Goal: Task Accomplishment & Management: Use online tool/utility

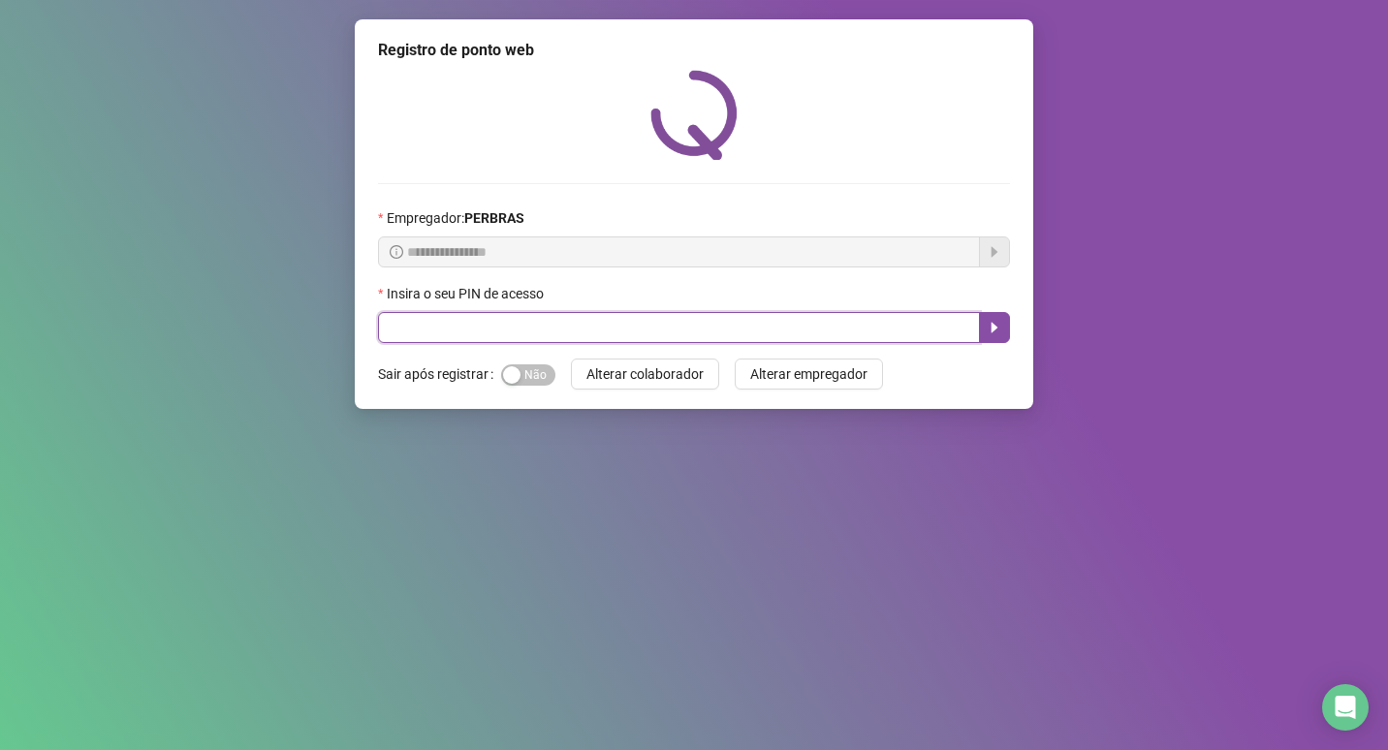
click at [479, 335] on input "text" at bounding box center [679, 327] width 602 height 31
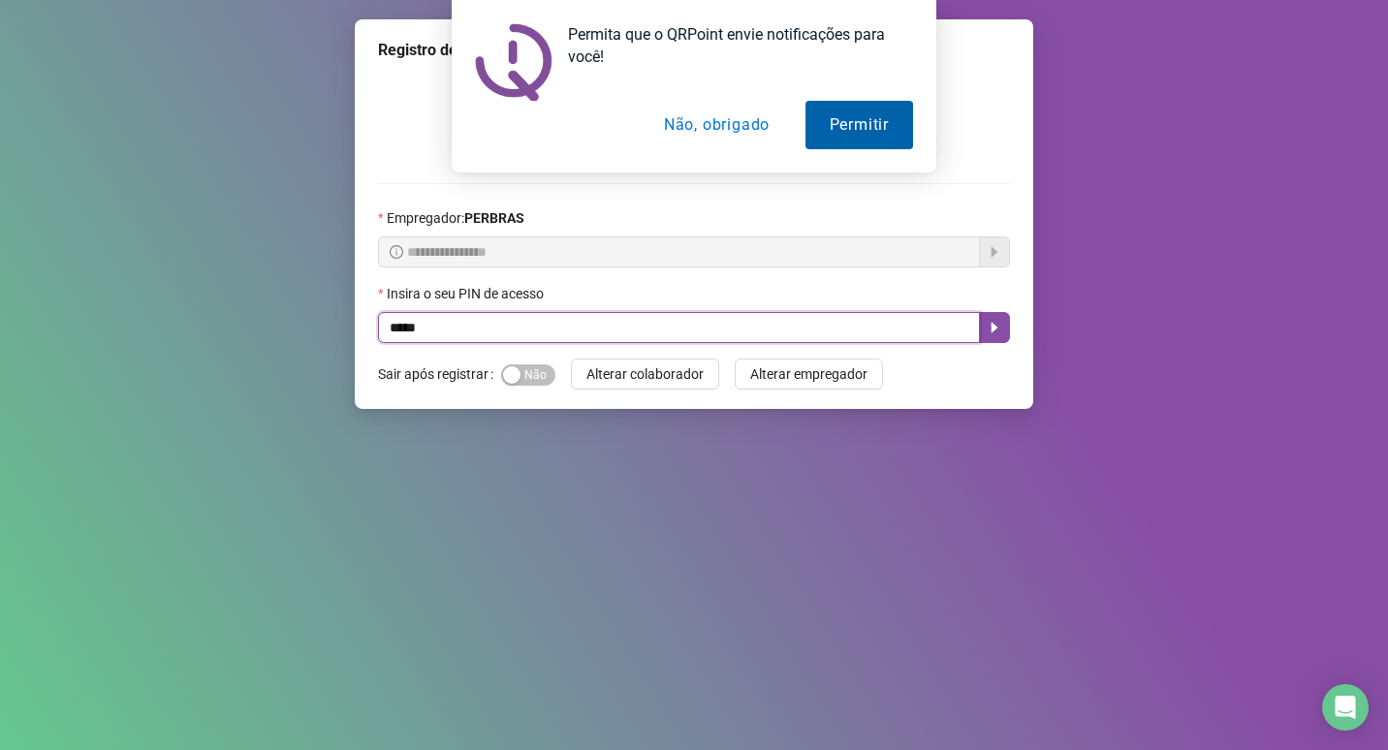
type input "*****"
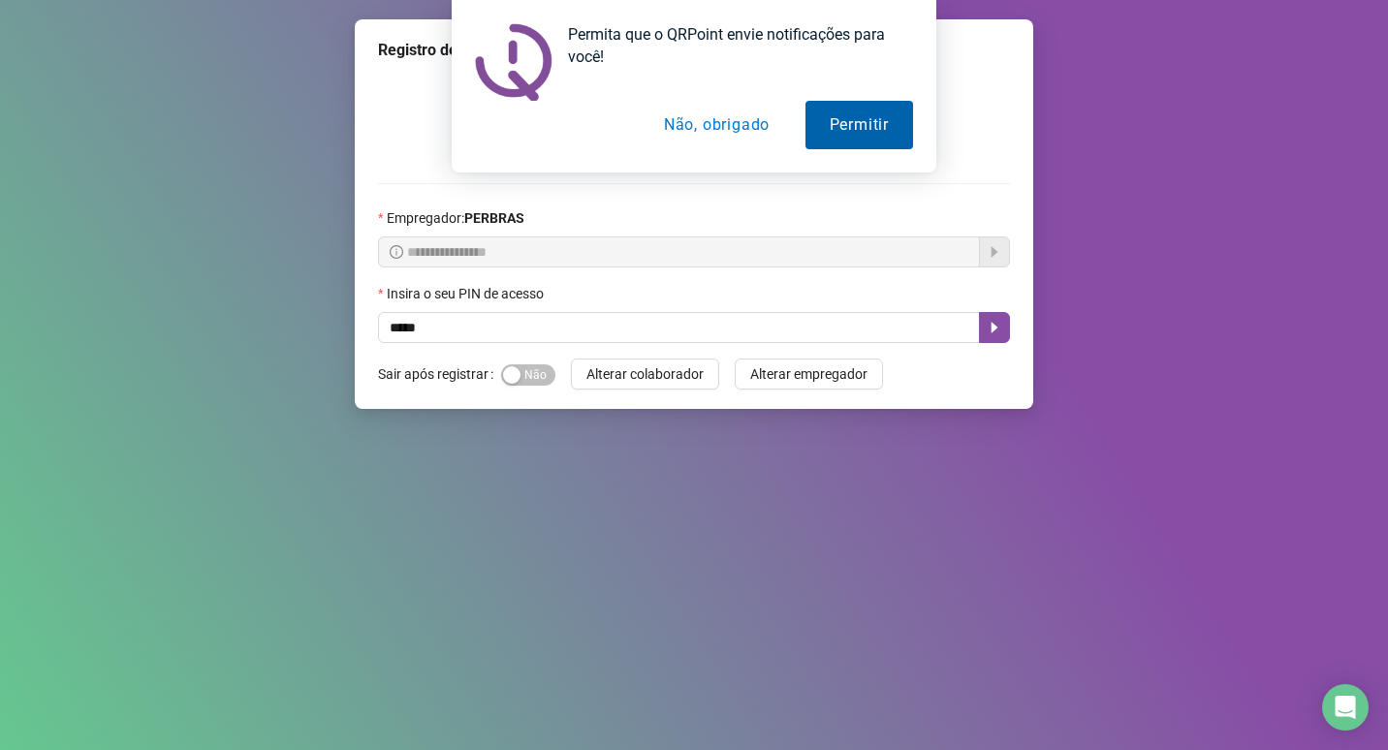
click at [854, 123] on button "Permitir" at bounding box center [860, 125] width 108 height 48
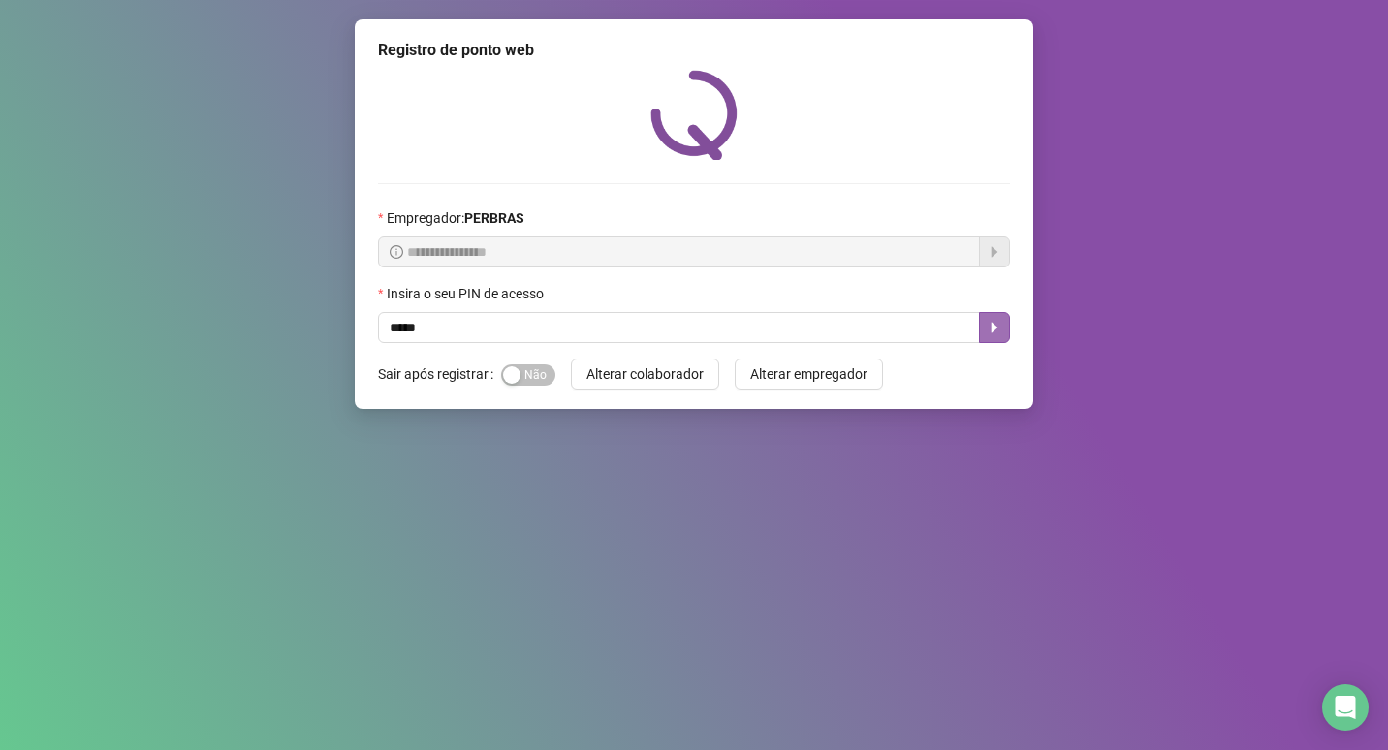
click at [991, 335] on icon "caret-right" at bounding box center [995, 328] width 16 height 16
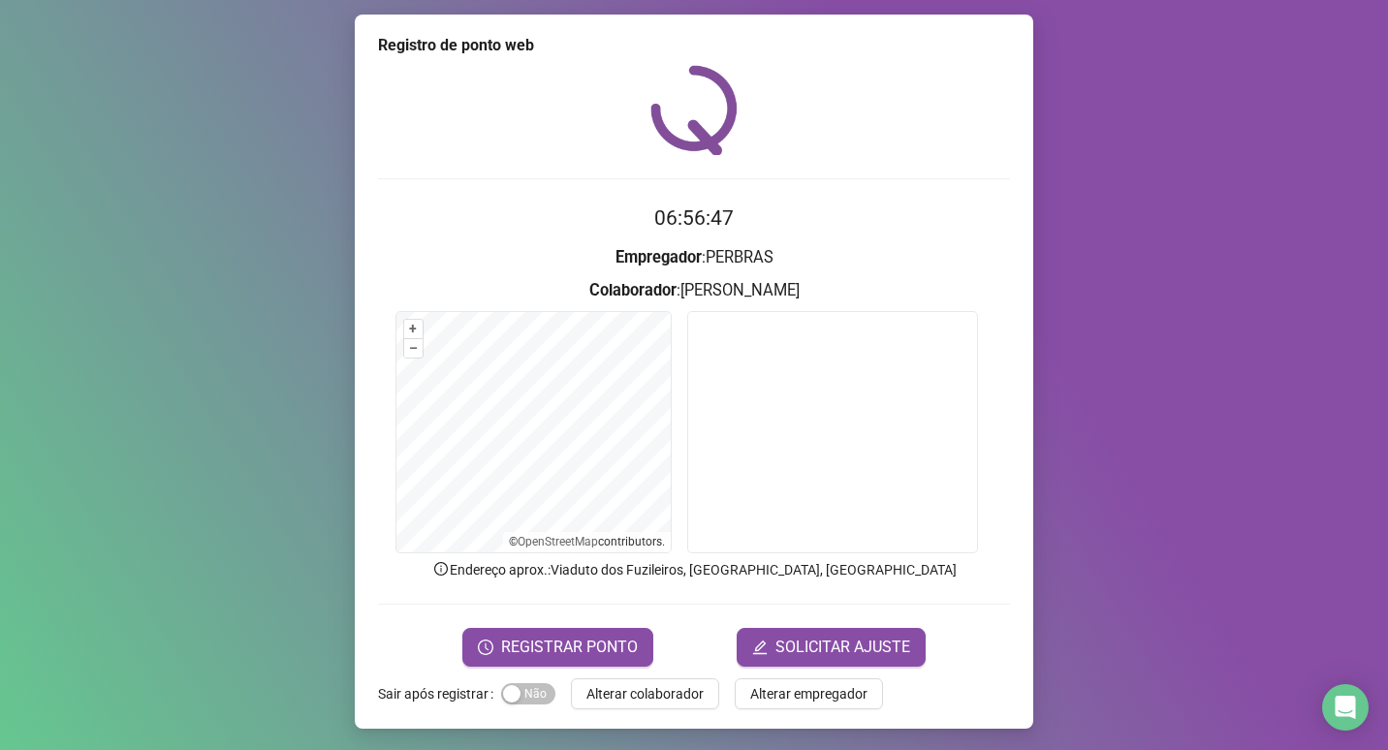
scroll to position [7, 0]
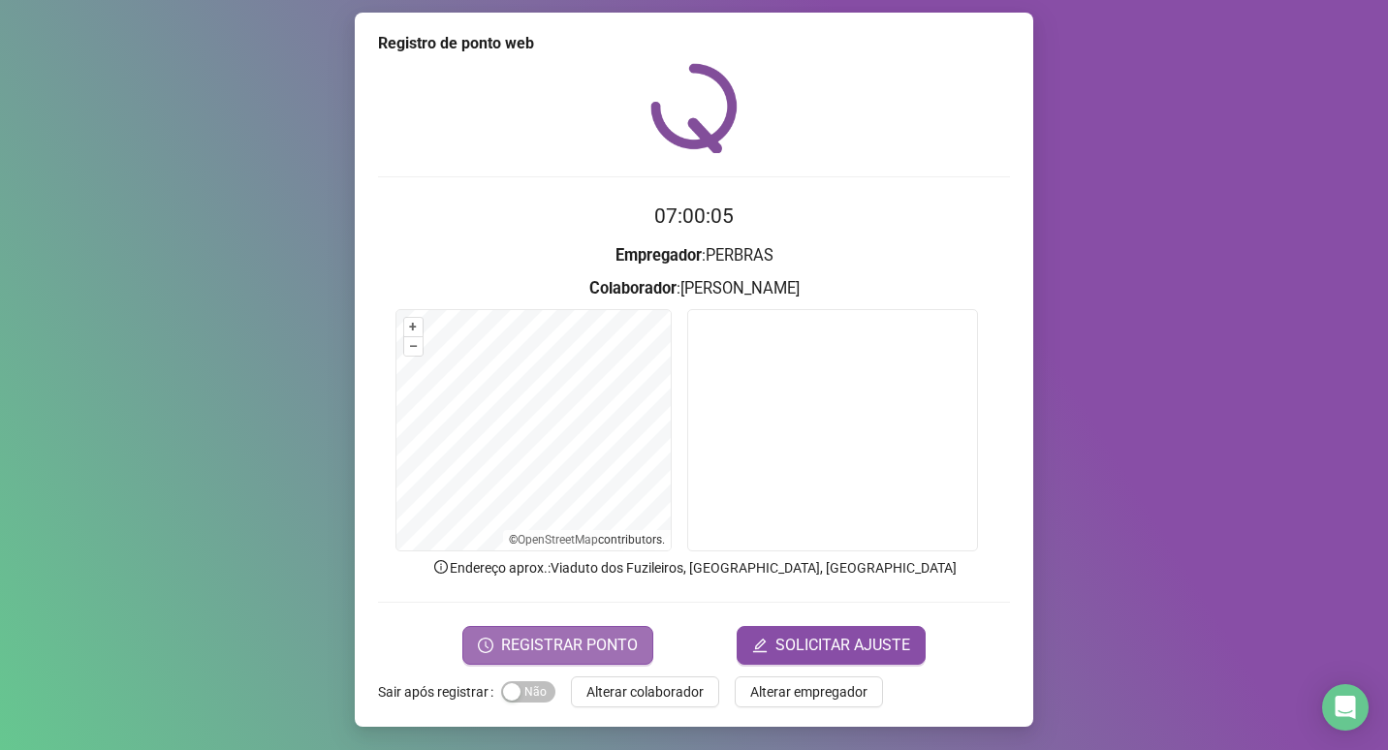
click at [516, 646] on span "REGISTRAR PONTO" at bounding box center [569, 645] width 137 height 23
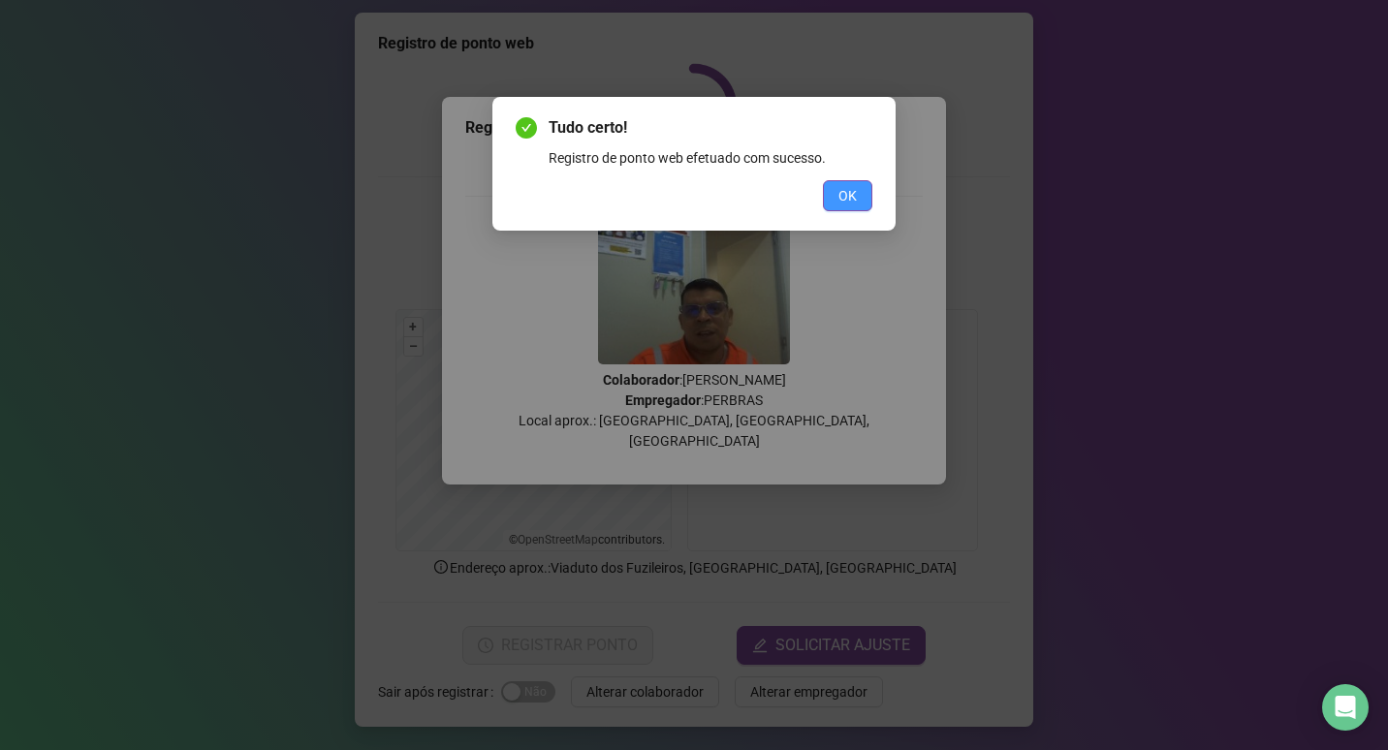
click at [859, 201] on button "OK" at bounding box center [847, 195] width 49 height 31
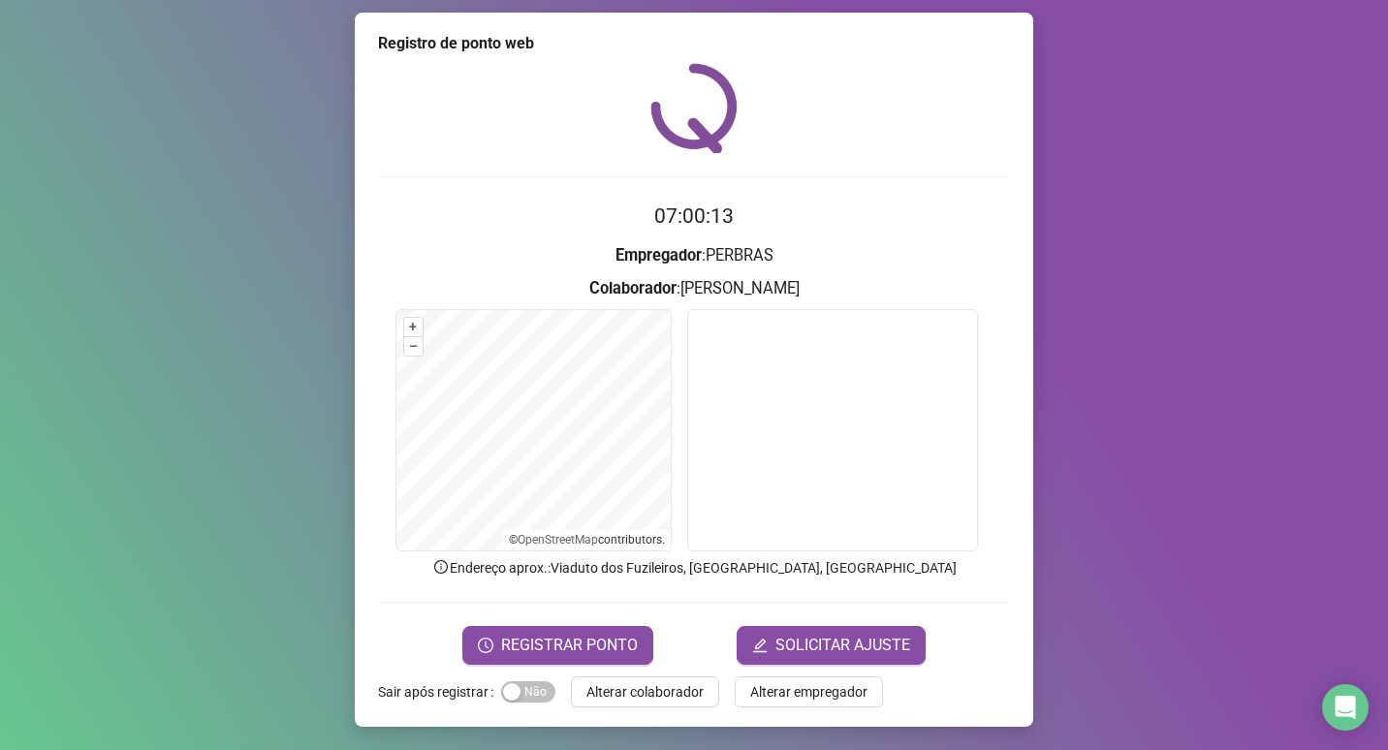
click at [664, 688] on span "Alterar colaborador" at bounding box center [644, 691] width 117 height 21
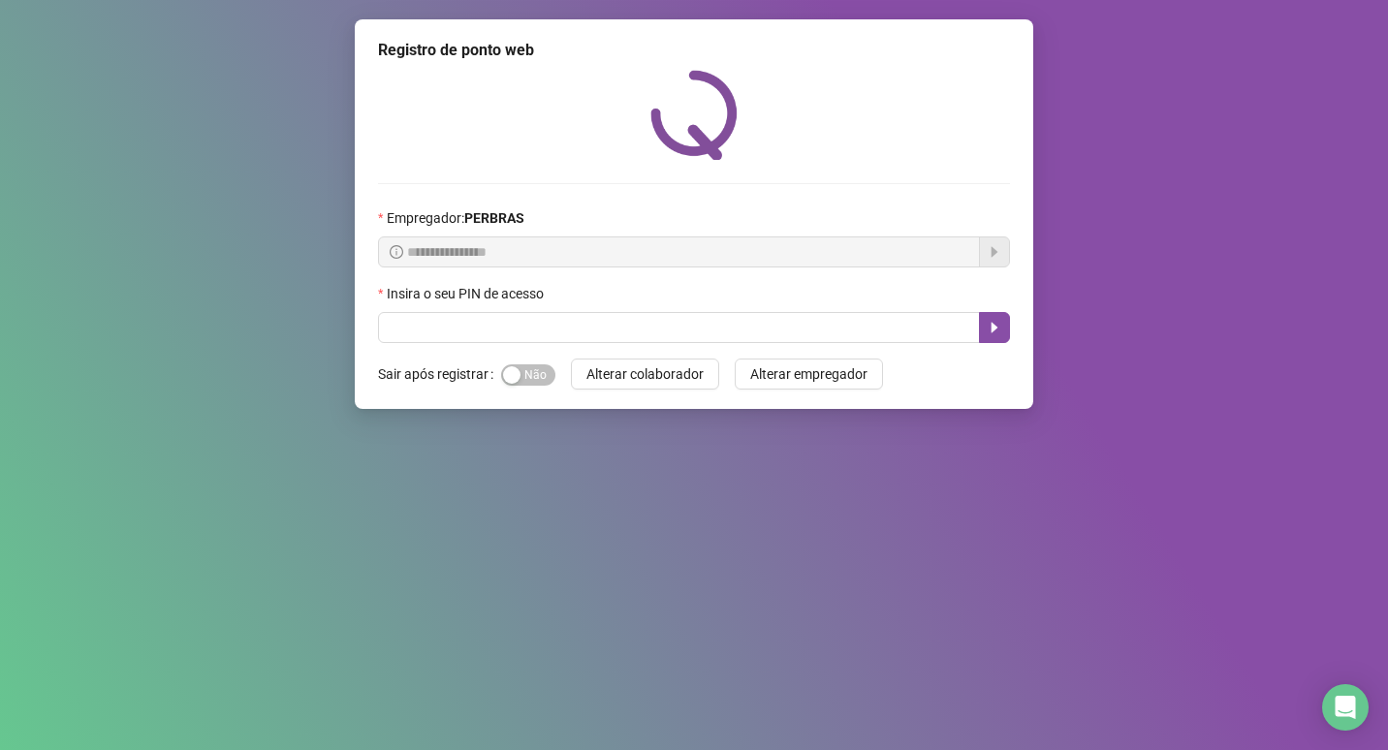
scroll to position [0, 0]
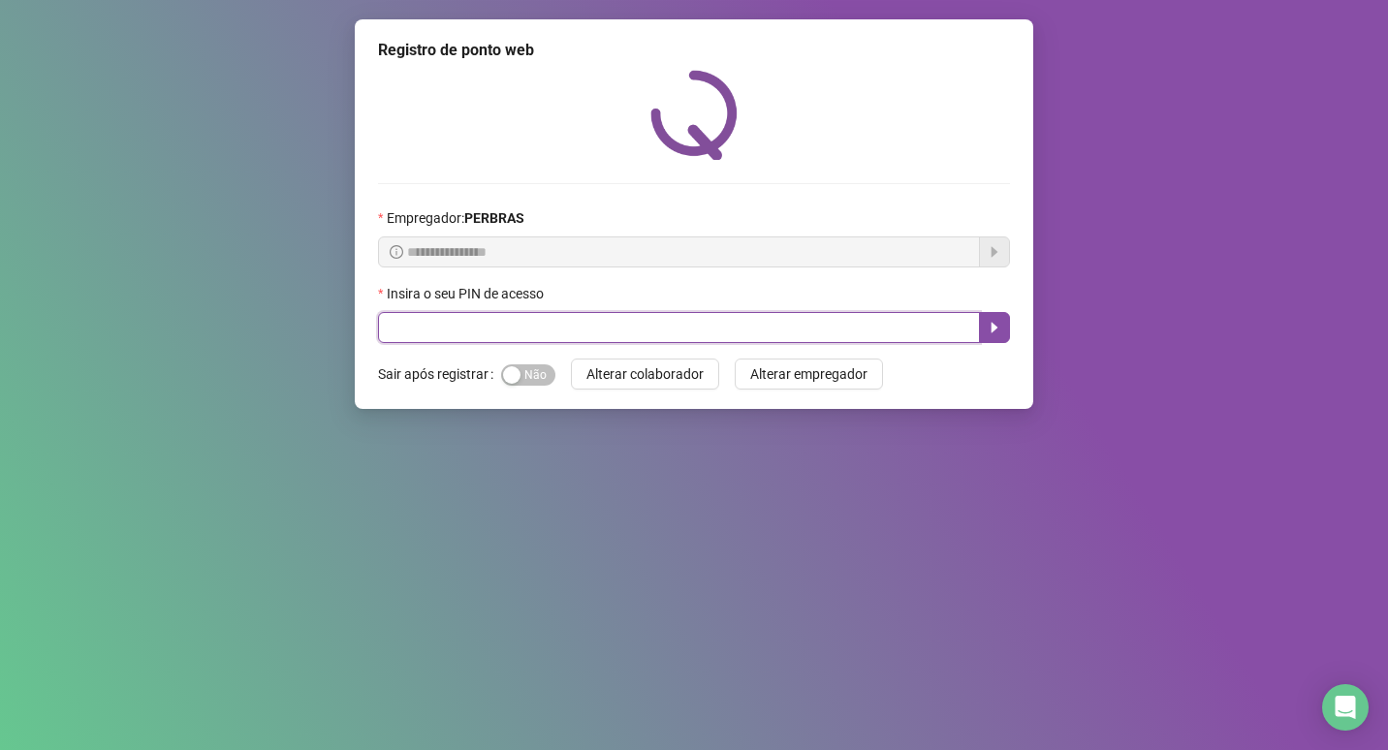
click at [599, 332] on input "text" at bounding box center [679, 327] width 602 height 31
type input "*****"
click at [992, 332] on icon "caret-right" at bounding box center [995, 328] width 16 height 16
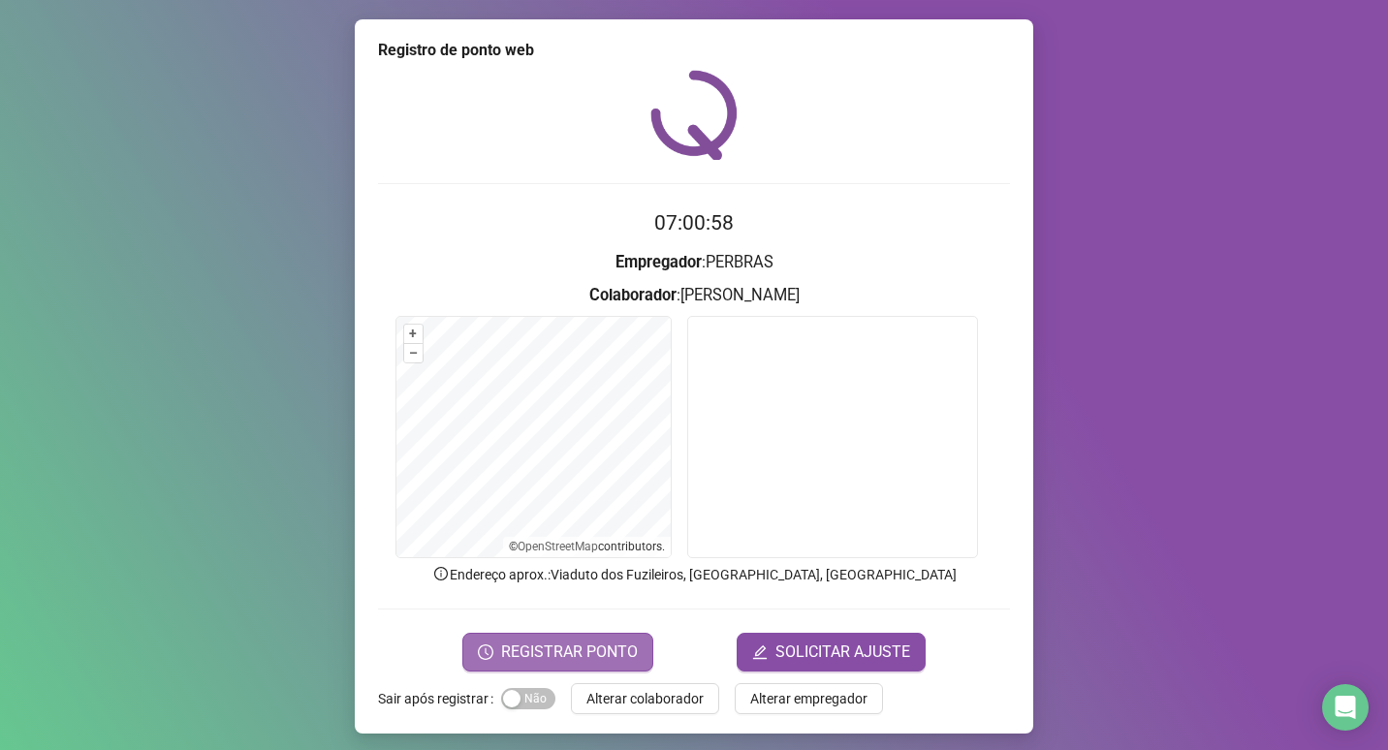
click at [617, 653] on span "REGISTRAR PONTO" at bounding box center [569, 652] width 137 height 23
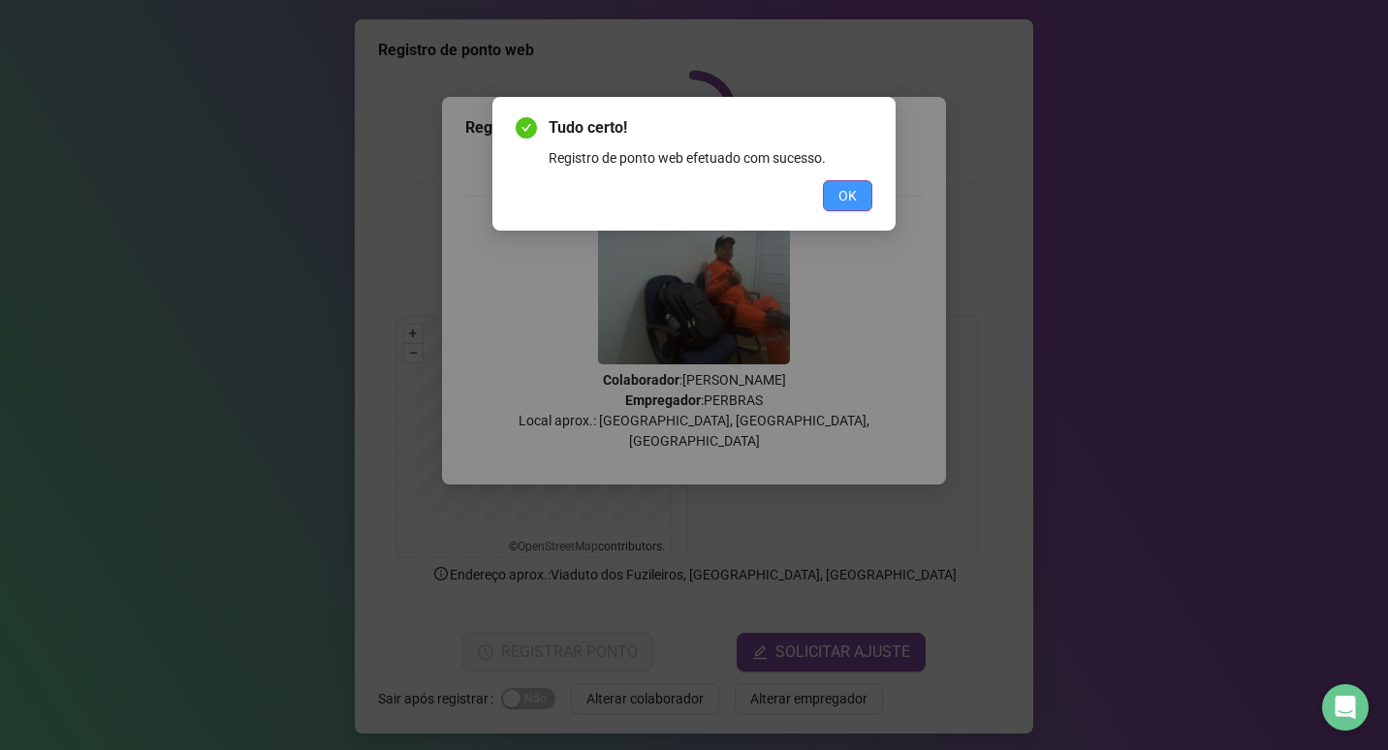
click at [845, 190] on span "OK" at bounding box center [848, 195] width 18 height 21
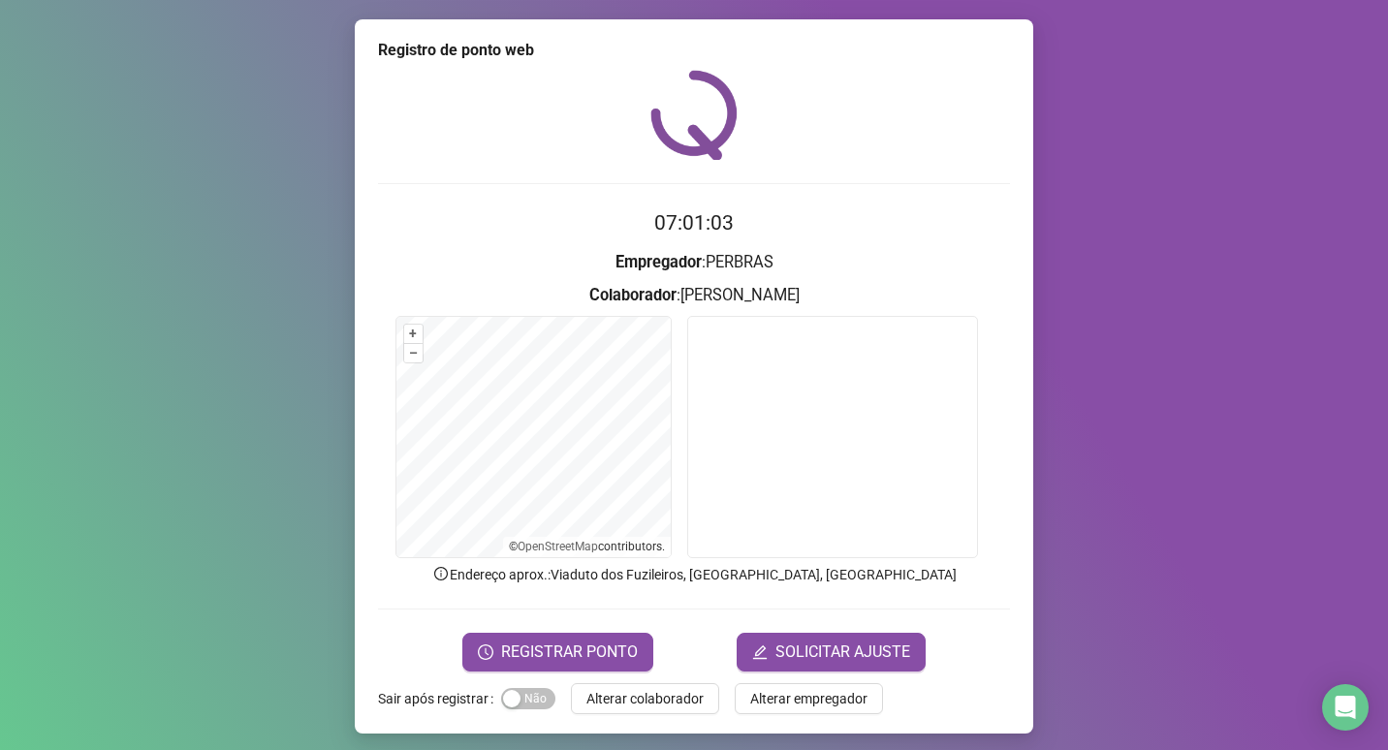
click at [632, 695] on span "Alterar colaborador" at bounding box center [644, 698] width 117 height 21
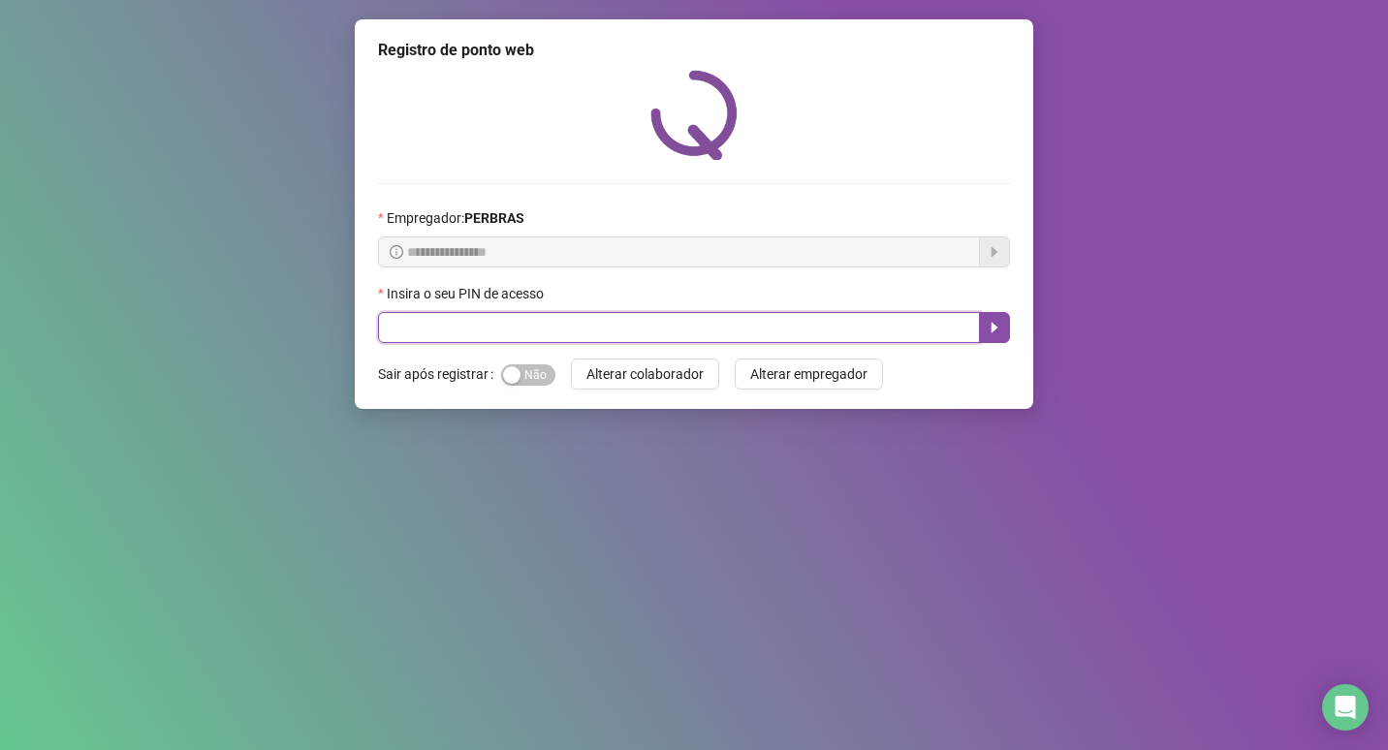
click at [478, 326] on input "text" at bounding box center [679, 327] width 602 height 31
type input "*****"
click at [993, 329] on icon "caret-right" at bounding box center [995, 328] width 7 height 11
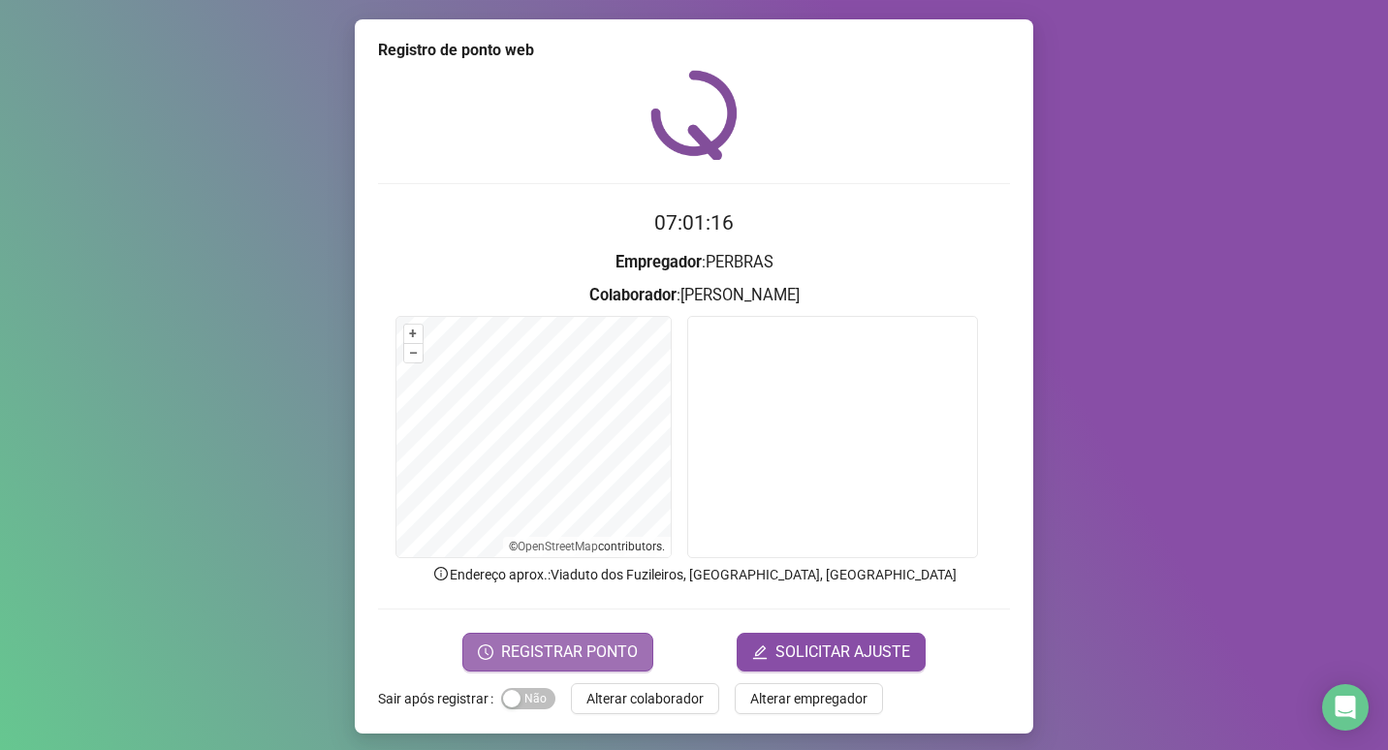
click at [626, 656] on span "REGISTRAR PONTO" at bounding box center [569, 652] width 137 height 23
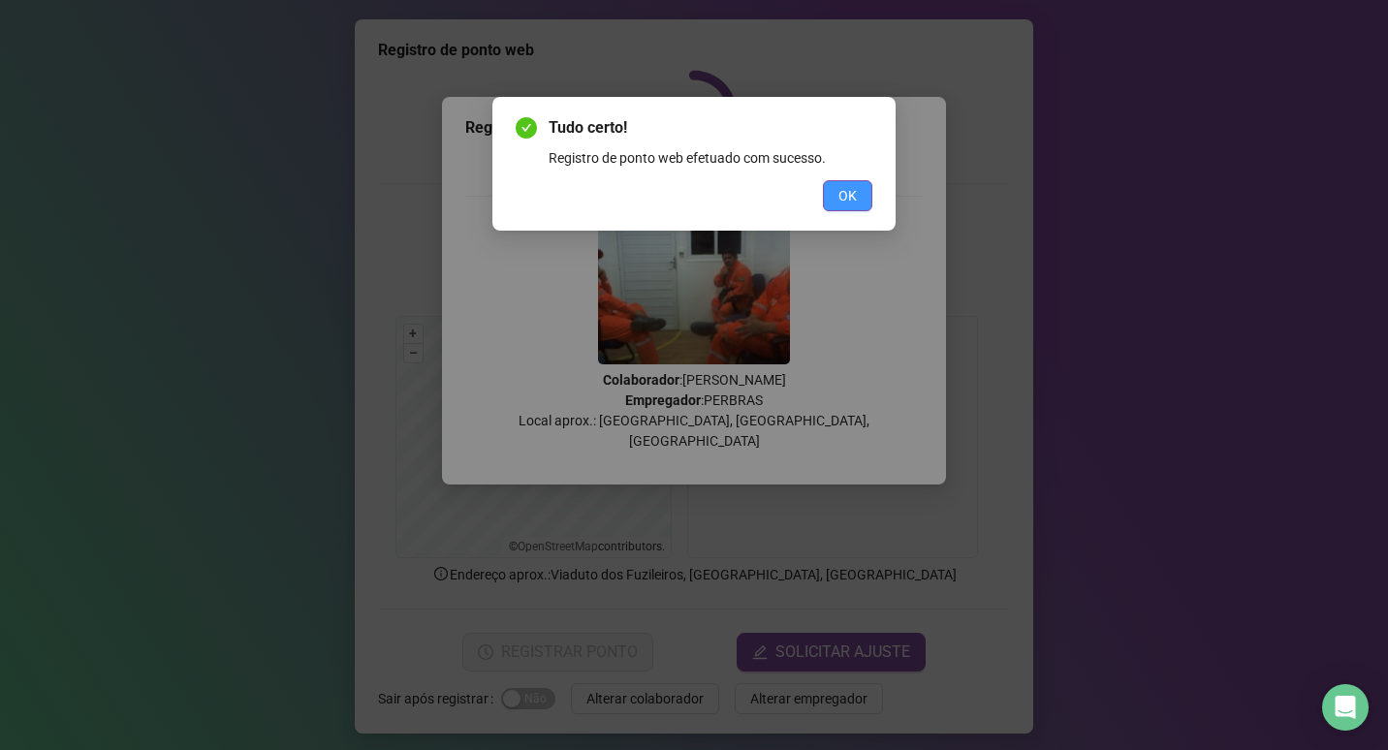
click at [860, 202] on button "OK" at bounding box center [847, 195] width 49 height 31
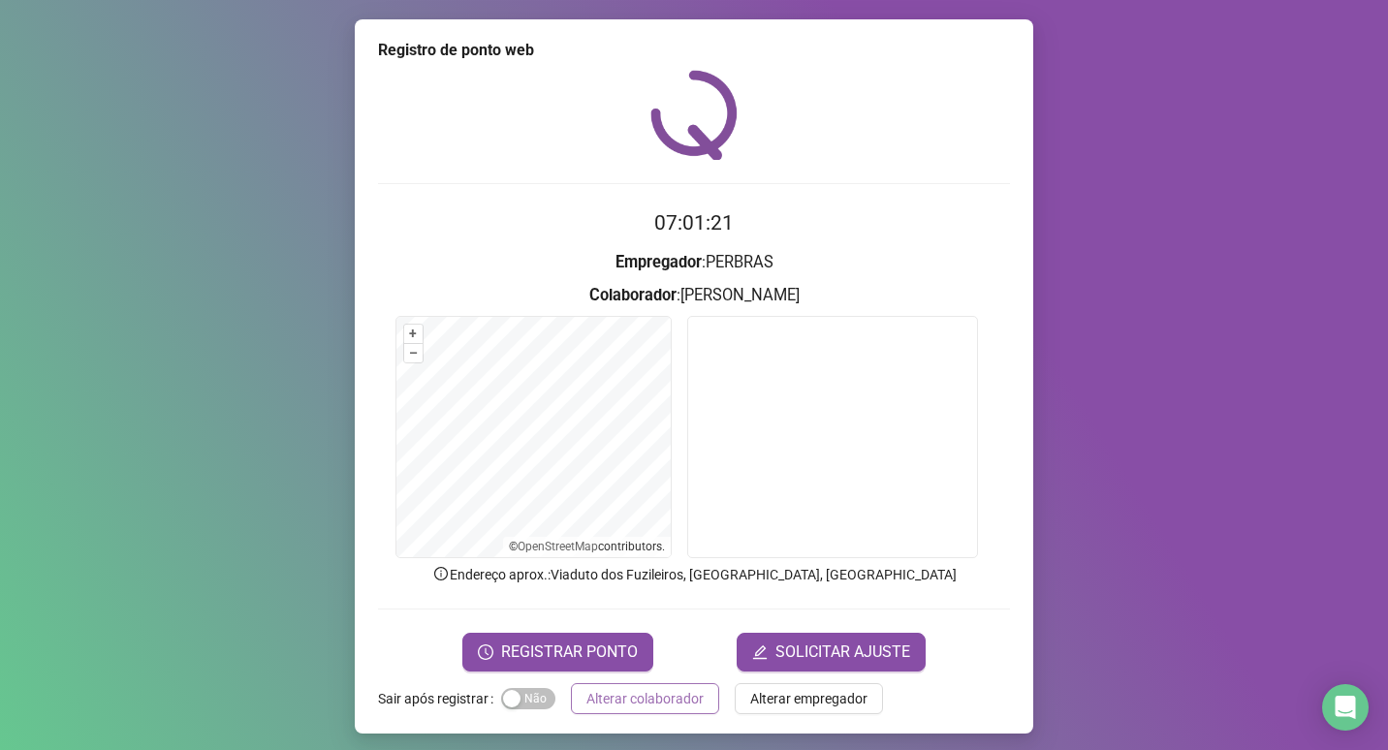
click at [684, 700] on span "Alterar colaborador" at bounding box center [644, 698] width 117 height 21
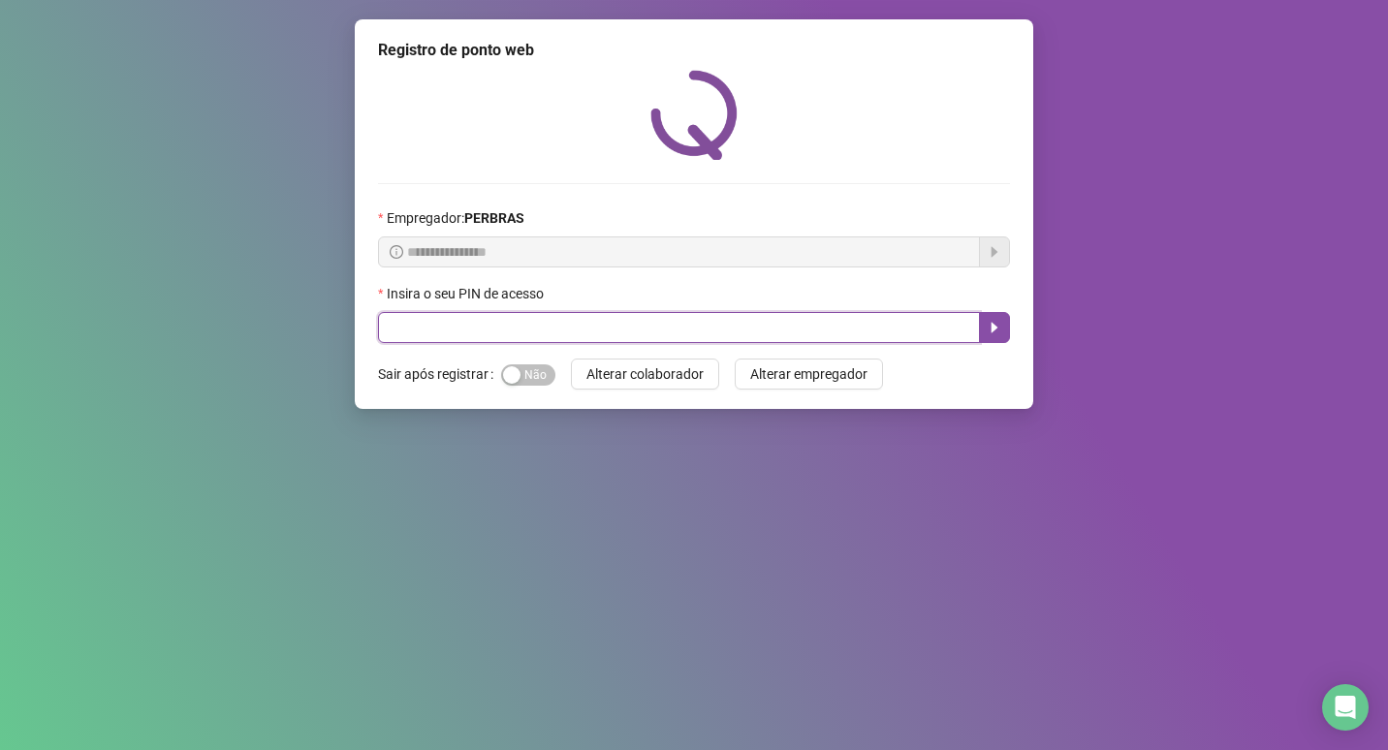
click at [546, 332] on input "text" at bounding box center [679, 327] width 602 height 31
type input "*****"
click at [990, 326] on icon "caret-right" at bounding box center [995, 328] width 16 height 16
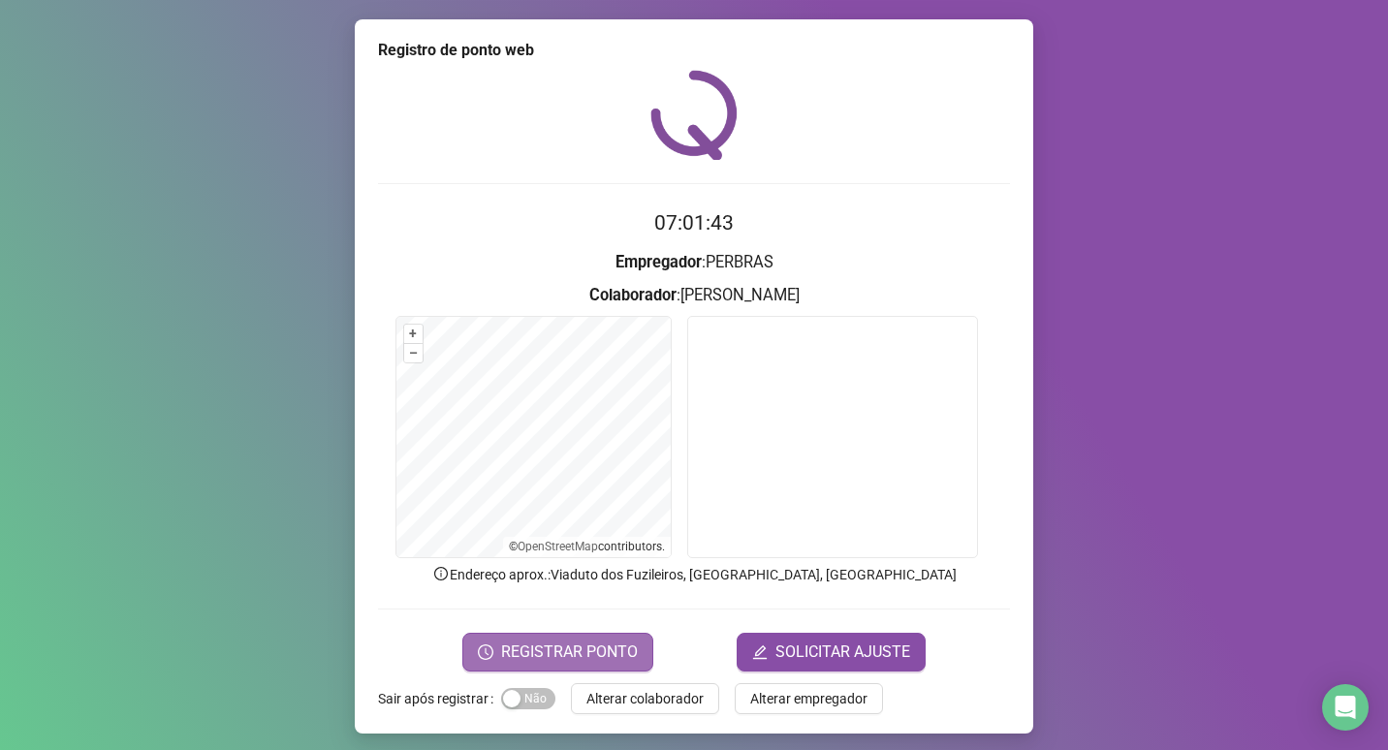
click at [606, 647] on span "REGISTRAR PONTO" at bounding box center [569, 652] width 137 height 23
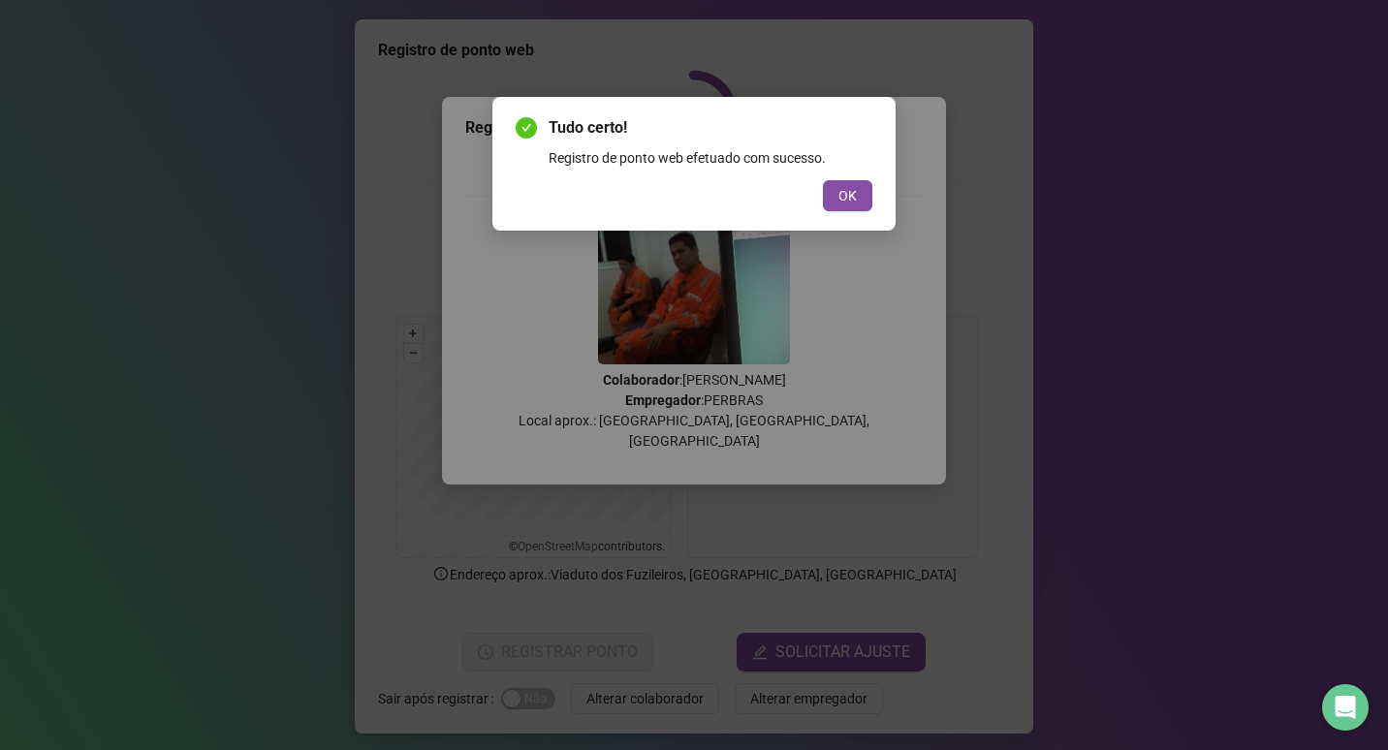
click at [836, 194] on button "OK" at bounding box center [847, 195] width 49 height 31
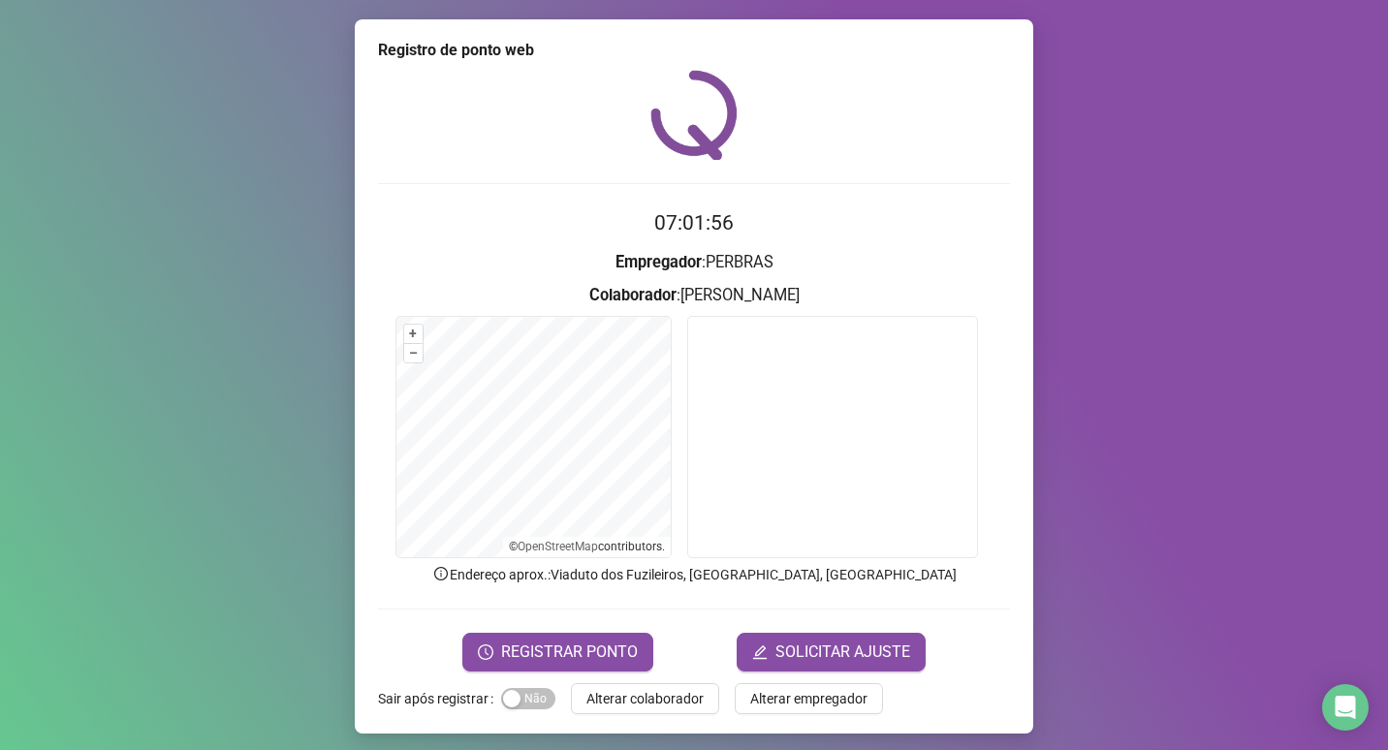
click at [1282, 377] on div "Registro de ponto web 07:01:56 Empregador : PERBRAS Colaborador : FELIPE GALVÃO…" at bounding box center [694, 375] width 1388 height 750
